Goal: Information Seeking & Learning: Find specific page/section

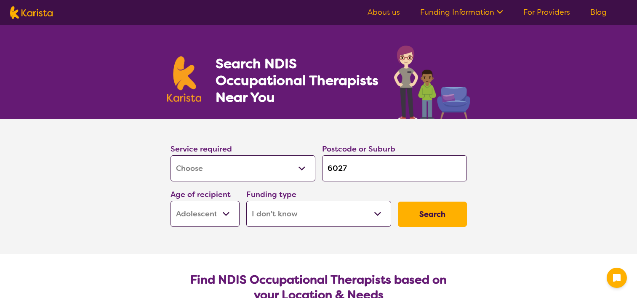
select select "[MEDICAL_DATA]"
select select "AS"
select select "i-don-t-know"
select select "[MEDICAL_DATA]"
select select "AS"
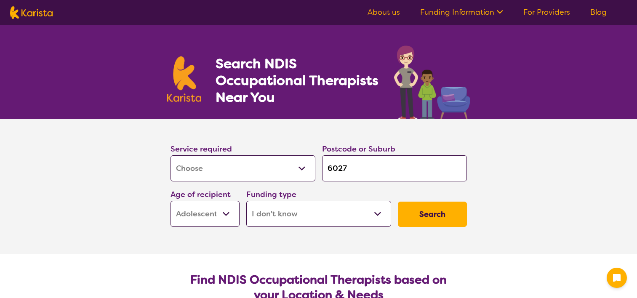
select select "i-don-t-know"
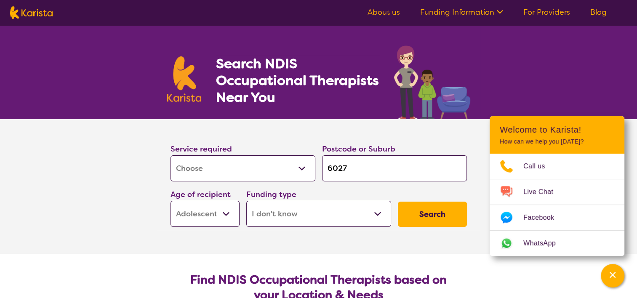
click at [311, 215] on select "Home Care Package (HCP) National Disability Insurance Scheme (NDIS) I don't know" at bounding box center [318, 214] width 145 height 26
click at [423, 218] on button "Search" at bounding box center [432, 214] width 69 height 25
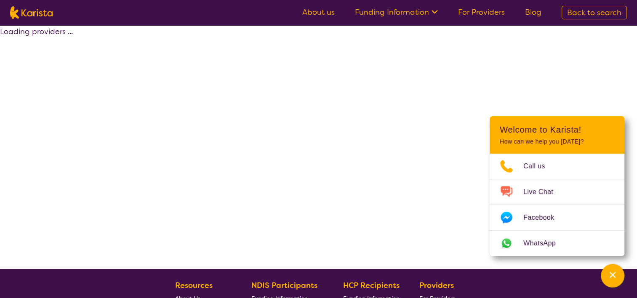
select select "[MEDICAL_DATA]"
select select "AS"
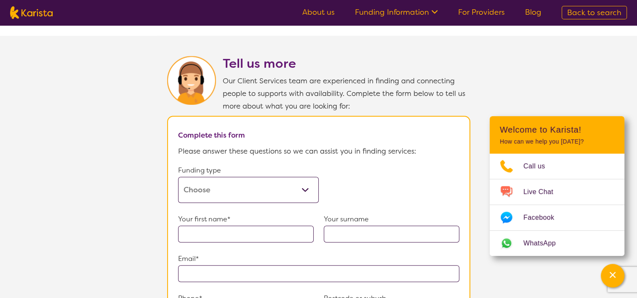
scroll to position [401, 0]
